Goal: Information Seeking & Learning: Learn about a topic

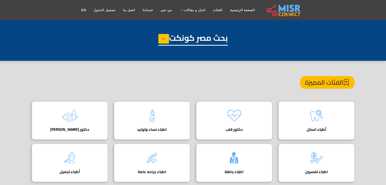
click at [306, 109] on img at bounding box center [316, 116] width 20 height 20
click at [315, 116] on img at bounding box center [316, 116] width 20 height 20
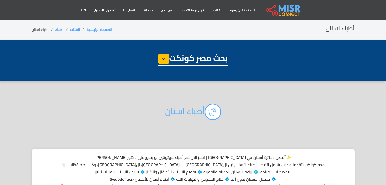
select select "*****"
select select "**********"
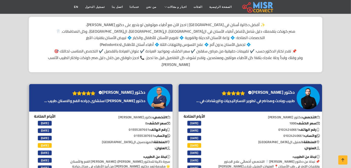
scroll to position [132, 0]
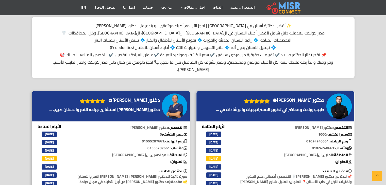
click at [337, 91] on div "دكتور وليد الكردى Verified account" at bounding box center [275, 106] width 158 height 30
click at [334, 94] on img at bounding box center [338, 106] width 25 height 25
click at [171, 94] on img at bounding box center [174, 106] width 25 height 25
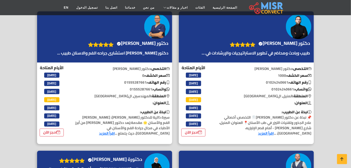
scroll to position [198, 0]
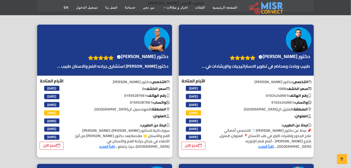
click at [156, 58] on h4 "دكتور هشام الهواري Verified account" at bounding box center [143, 57] width 52 height 6
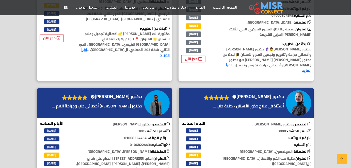
scroll to position [423, 0]
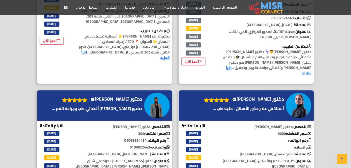
click at [294, 102] on img at bounding box center [298, 105] width 25 height 25
click at [146, 99] on img at bounding box center [156, 105] width 25 height 25
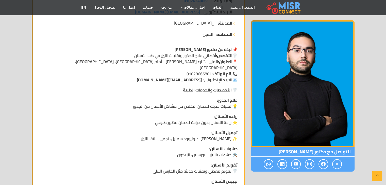
scroll to position [125, 0]
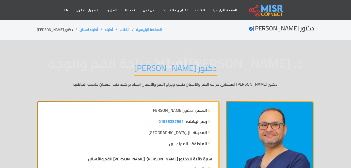
drag, startPoint x: 19, startPoint y: 0, endPoint x: 130, endPoint y: 42, distance: 119.5
click at [72, 10] on link "EN" at bounding box center [66, 10] width 12 height 10
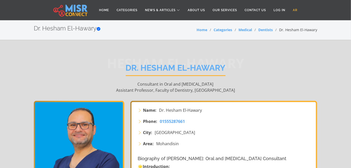
click at [299, 9] on link "AR" at bounding box center [295, 10] width 12 height 10
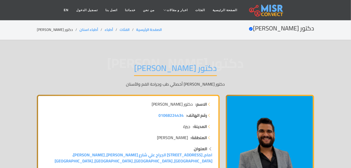
click at [233, 78] on div "دكتور [PERSON_NAME] [PERSON_NAME] [PERSON_NAME] أخصائي طب وجراحة الفم والأسنان" at bounding box center [175, 75] width 277 height 39
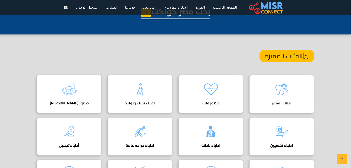
scroll to position [27, 0]
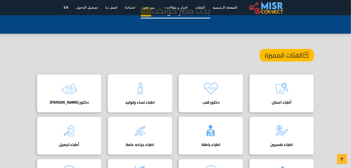
click at [160, 89] on div "اطباء نساء وتوليد دليل اطباء نساء وتوليد" at bounding box center [140, 93] width 65 height 38
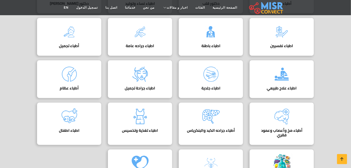
scroll to position [126, 0]
click at [285, 116] on img at bounding box center [282, 116] width 20 height 20
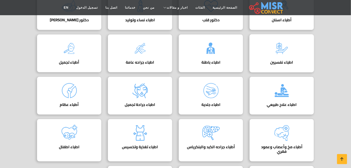
scroll to position [108, 0]
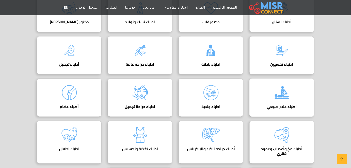
click at [288, 90] on img at bounding box center [282, 93] width 20 height 20
click at [278, 98] on img at bounding box center [282, 93] width 20 height 20
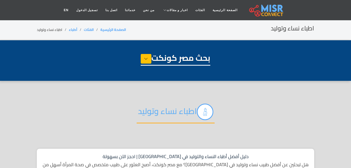
select select "*****"
select select "**********"
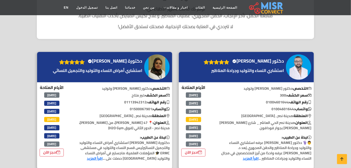
scroll to position [174, 0]
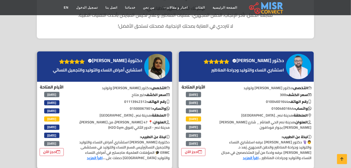
click at [295, 58] on img at bounding box center [298, 66] width 25 height 25
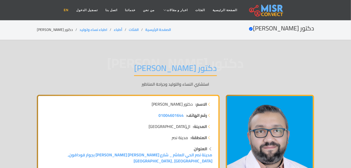
click at [72, 10] on link "EN" at bounding box center [66, 10] width 12 height 10
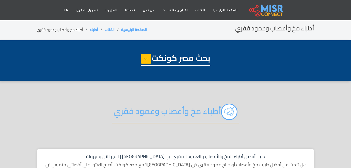
select select "*****"
select select "**********"
click at [277, 128] on div "أطباء مخ وأعصاب وعمود فقري" at bounding box center [175, 116] width 277 height 40
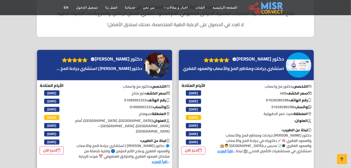
scroll to position [176, 0]
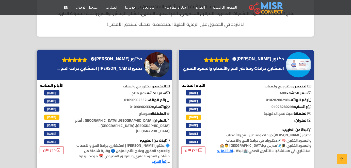
click at [289, 71] on img at bounding box center [298, 64] width 25 height 25
click at [160, 60] on img at bounding box center [156, 64] width 25 height 25
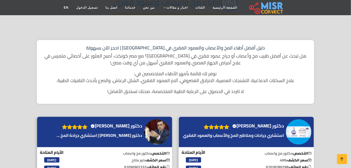
scroll to position [108, 0]
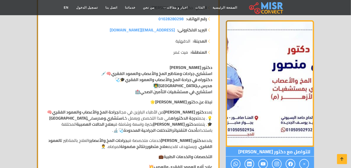
scroll to position [95, 0]
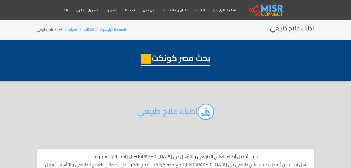
select select "*****"
select select "**********"
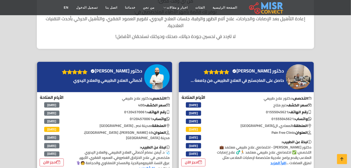
scroll to position [171, 0]
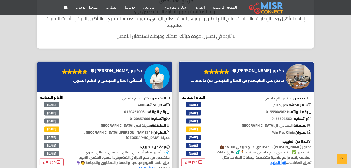
click at [306, 69] on img at bounding box center [298, 76] width 25 height 25
click at [147, 76] on img at bounding box center [156, 76] width 25 height 25
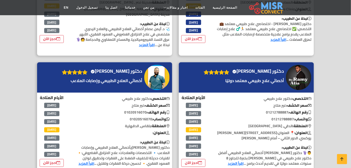
scroll to position [294, 0]
click at [299, 65] on img at bounding box center [298, 77] width 25 height 25
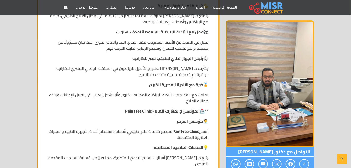
scroll to position [495, 0]
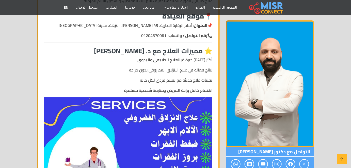
scroll to position [524, 0]
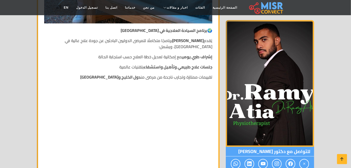
scroll to position [1618, 0]
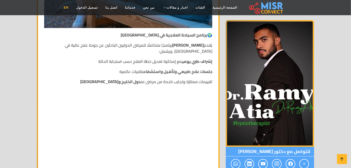
click at [72, 8] on link "EN" at bounding box center [66, 8] width 12 height 10
